Goal: Find specific page/section: Find specific page/section

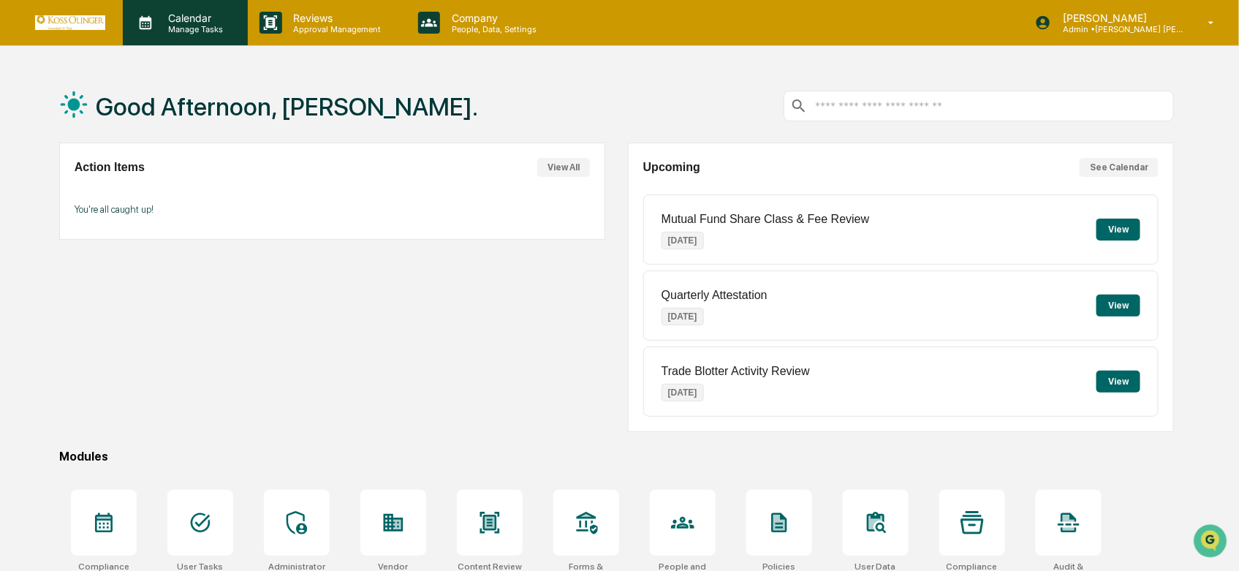
click at [201, 13] on p "Calendar" at bounding box center [193, 18] width 74 height 12
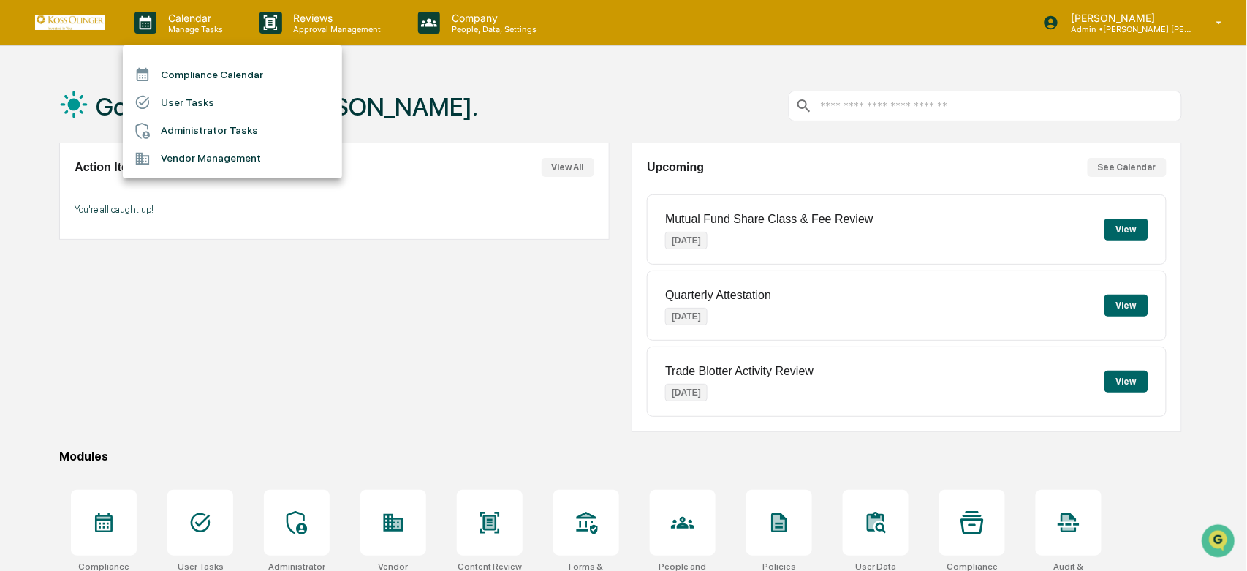
click at [199, 70] on li "Compliance Calendar" at bounding box center [232, 75] width 219 height 28
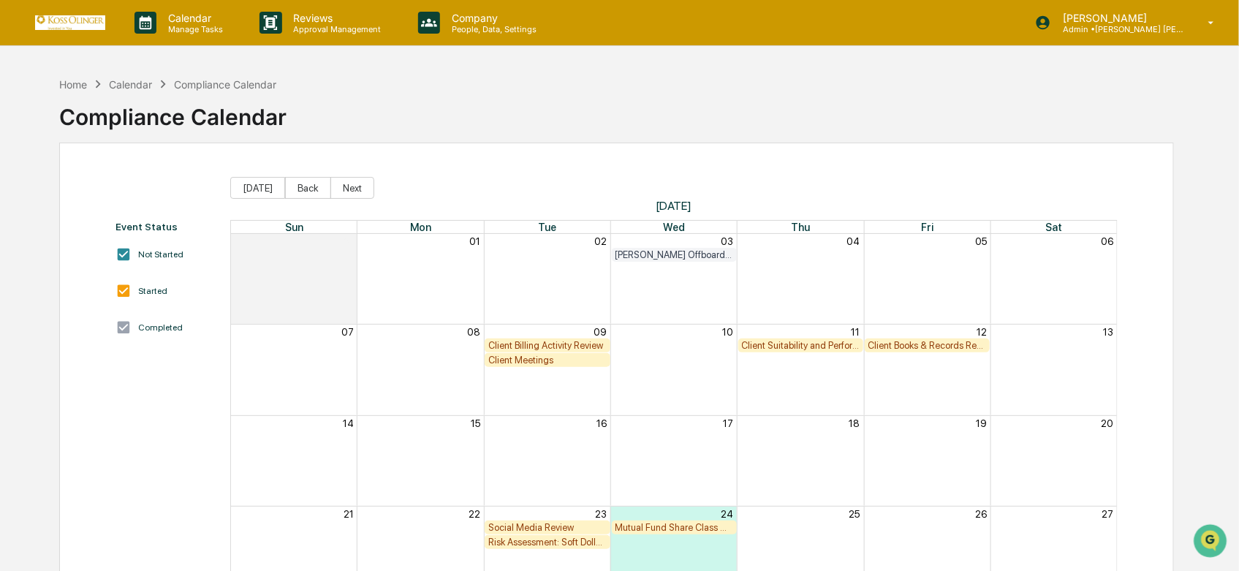
click at [129, 83] on div "Calendar" at bounding box center [130, 84] width 43 height 12
click at [197, 38] on div "Calendar Manage Tasks" at bounding box center [185, 22] width 125 height 45
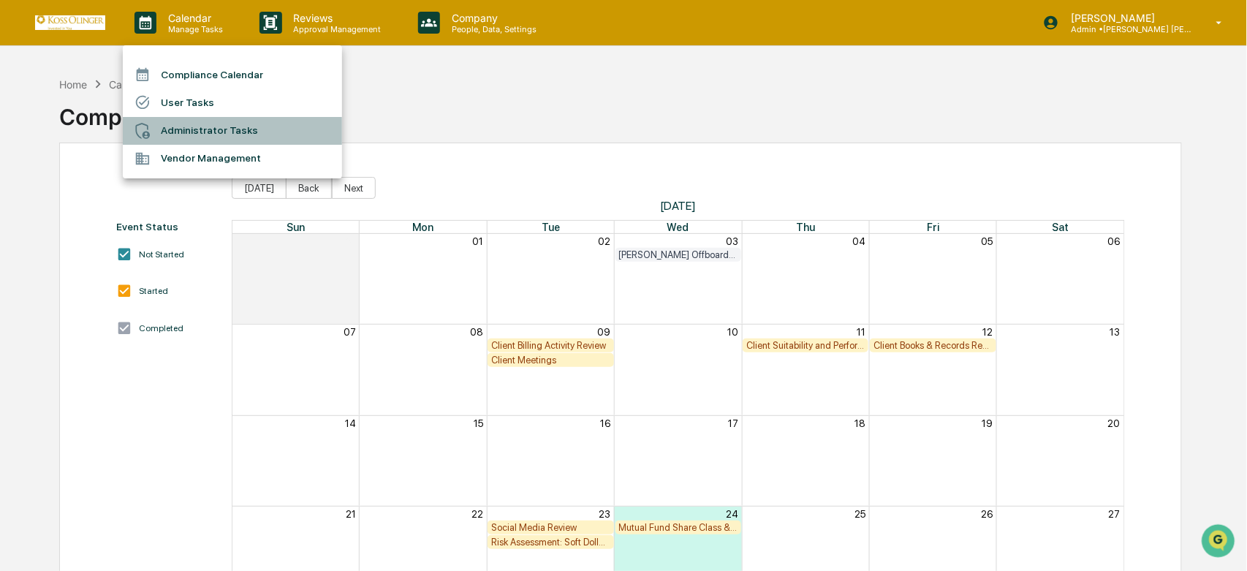
click at [199, 125] on li "Administrator Tasks" at bounding box center [232, 131] width 219 height 28
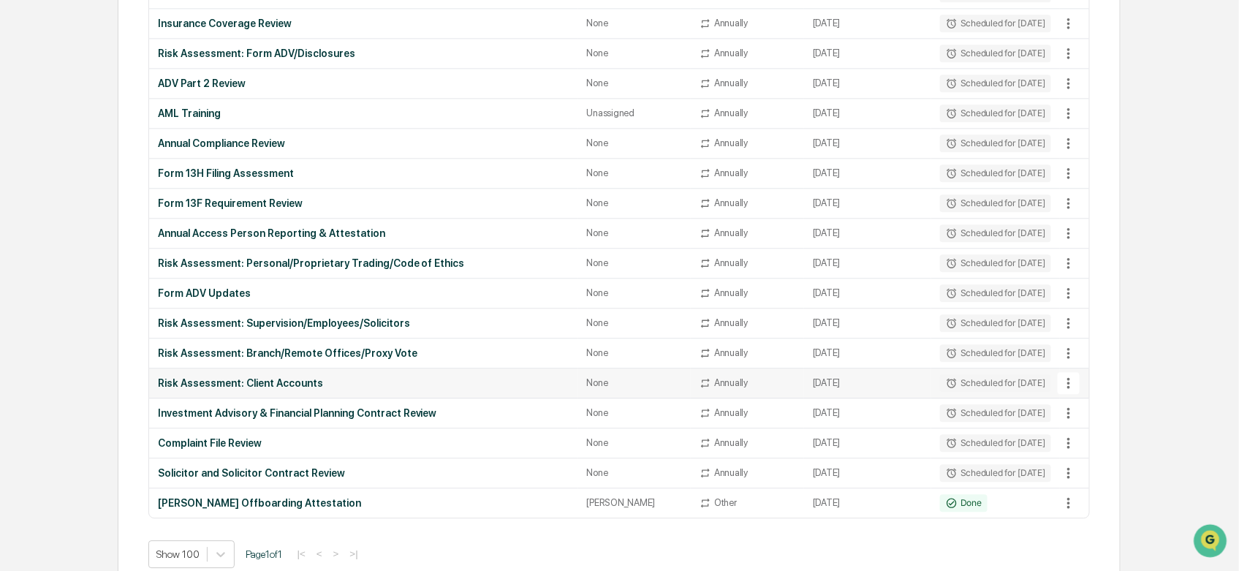
scroll to position [1413, 0]
